Goal: Navigation & Orientation: Understand site structure

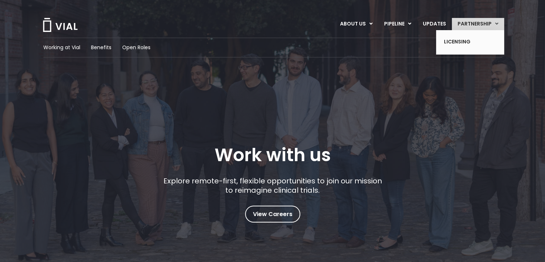
click at [472, 28] on link "PARTNERSHIP" at bounding box center [478, 24] width 52 height 12
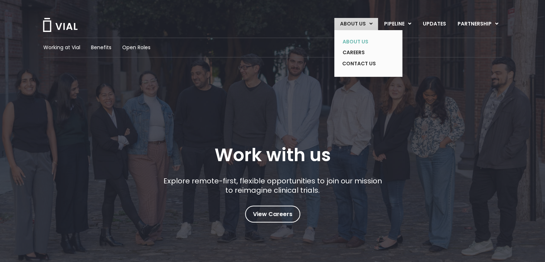
click at [362, 44] on link "ABOUT US" at bounding box center [363, 41] width 52 height 11
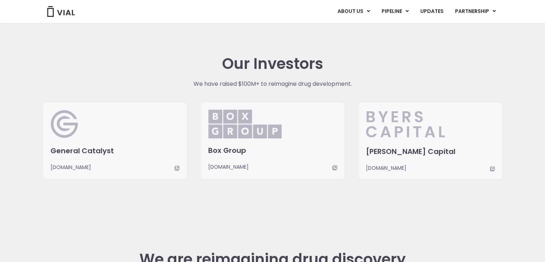
scroll to position [1839, 0]
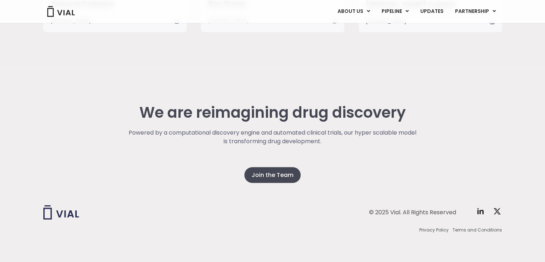
click at [205, 208] on div at bounding box center [157, 212] width 228 height 14
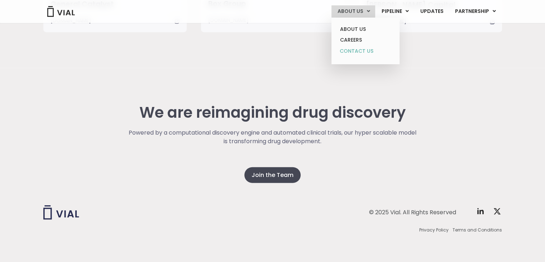
click at [368, 51] on link "CONTACT US" at bounding box center [365, 51] width 63 height 11
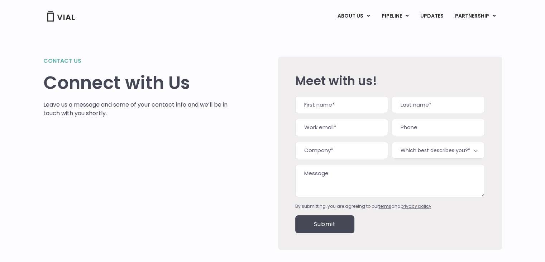
scroll to position [5, 0]
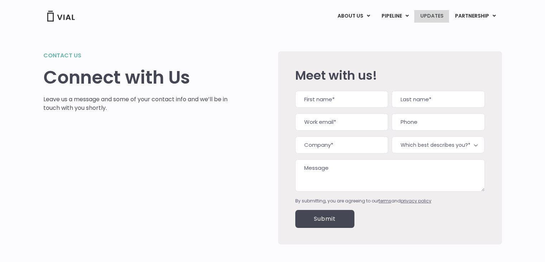
click at [422, 10] on link "UPDATES" at bounding box center [431, 16] width 34 height 12
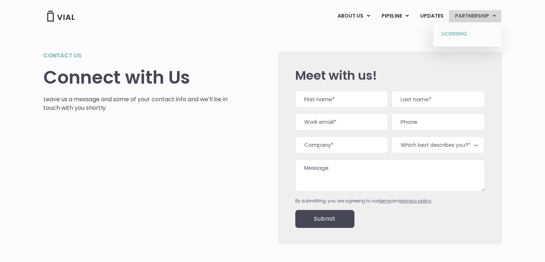
click at [449, 38] on link "LICENSING" at bounding box center [467, 33] width 63 height 11
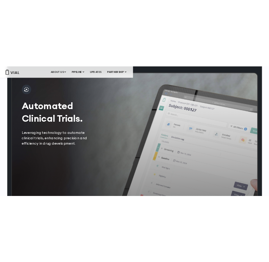
scroll to position [1424, 0]
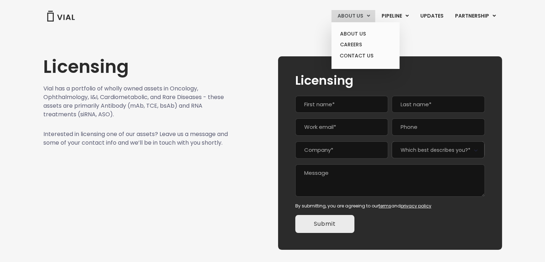
click at [367, 18] on link "ABOUT US" at bounding box center [353, 16] width 44 height 12
click at [357, 33] on link "ABOUT US" at bounding box center [365, 33] width 63 height 11
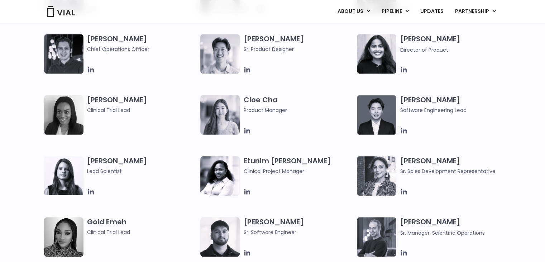
scroll to position [603, 0]
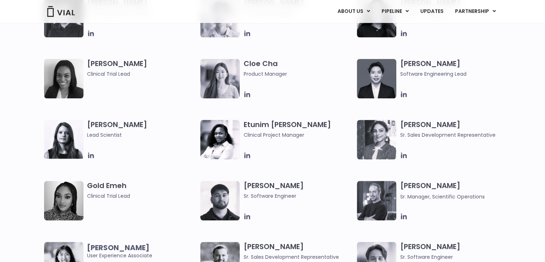
click at [179, 128] on h3 "Elia Lopez Lead Scientist" at bounding box center [142, 129] width 110 height 19
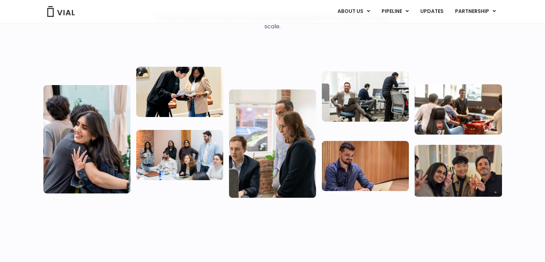
scroll to position [70, 0]
